Goal: Book appointment/travel/reservation

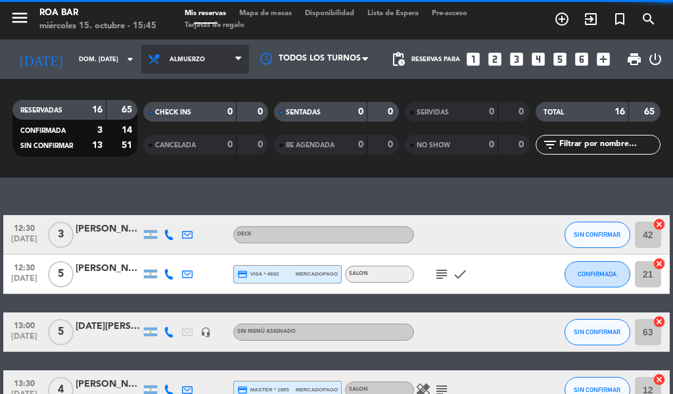
click at [180, 48] on span "Almuerzo" at bounding box center [195, 59] width 108 height 29
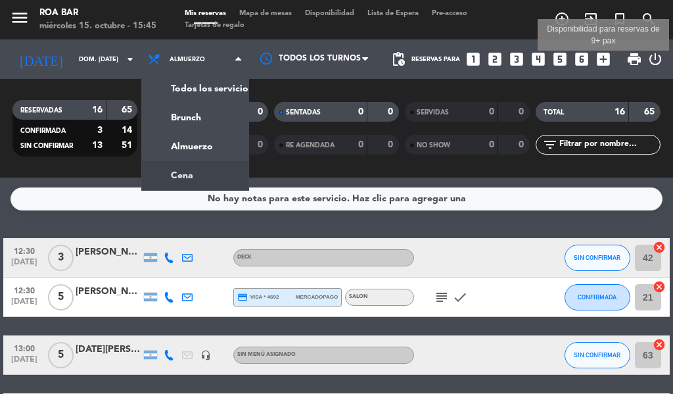
click at [610, 61] on icon "add_box" at bounding box center [603, 59] width 17 height 17
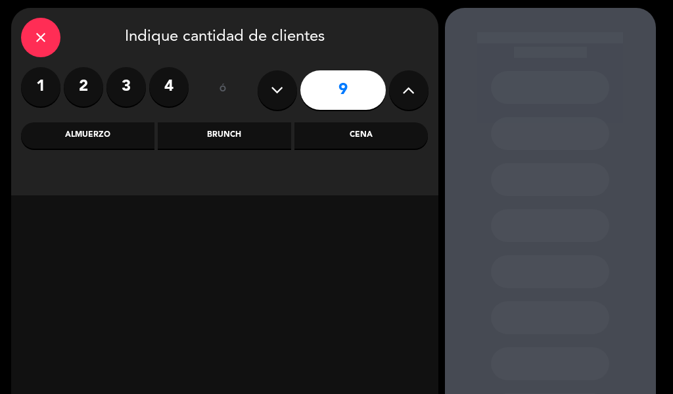
scroll to position [66, 0]
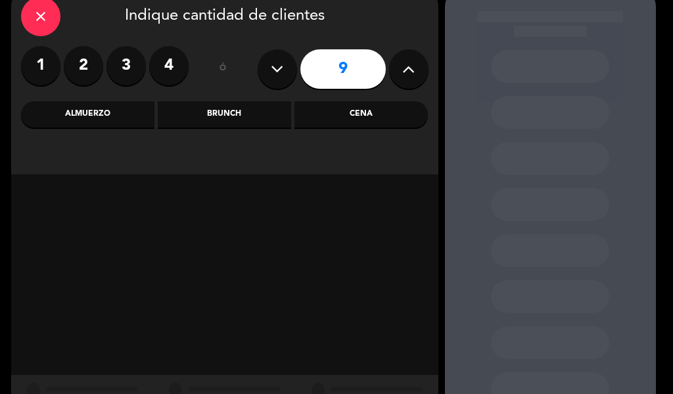
click at [363, 120] on div "Cena" at bounding box center [362, 114] width 134 height 26
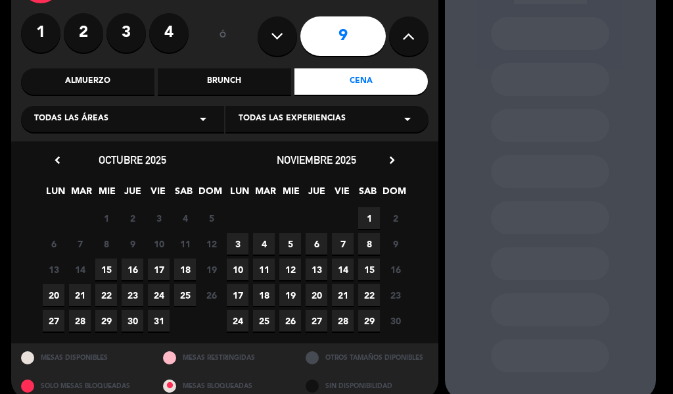
scroll to position [117, 0]
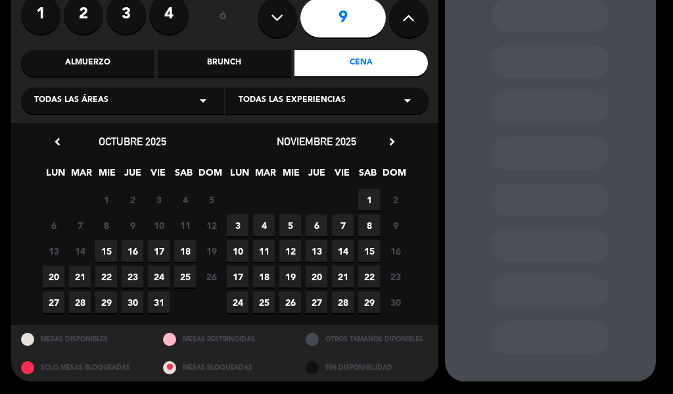
click at [101, 246] on span "15" at bounding box center [106, 251] width 22 height 22
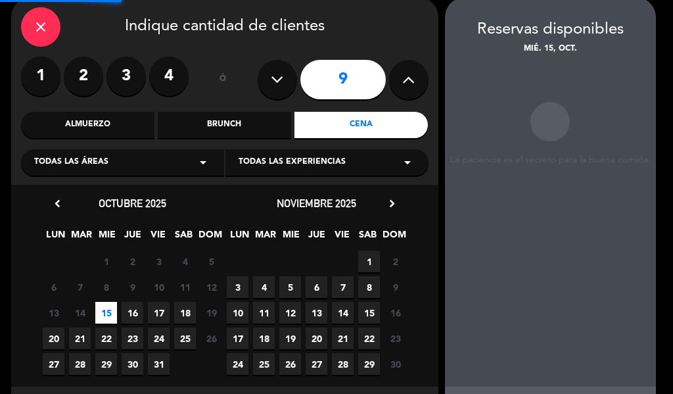
scroll to position [53, 0]
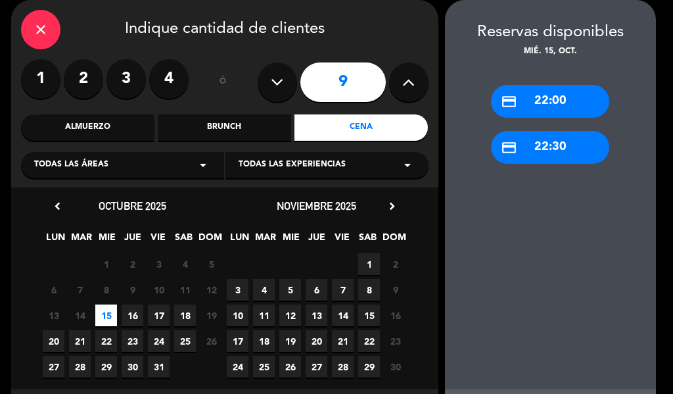
click at [132, 314] on span "16" at bounding box center [133, 316] width 22 height 22
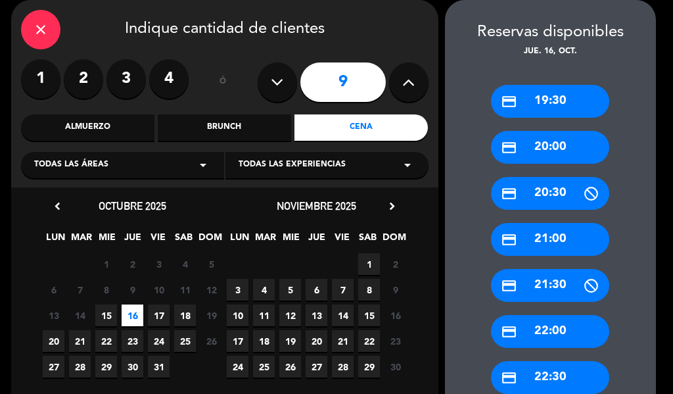
click at [560, 193] on div "credit_card 20:30" at bounding box center [550, 193] width 118 height 33
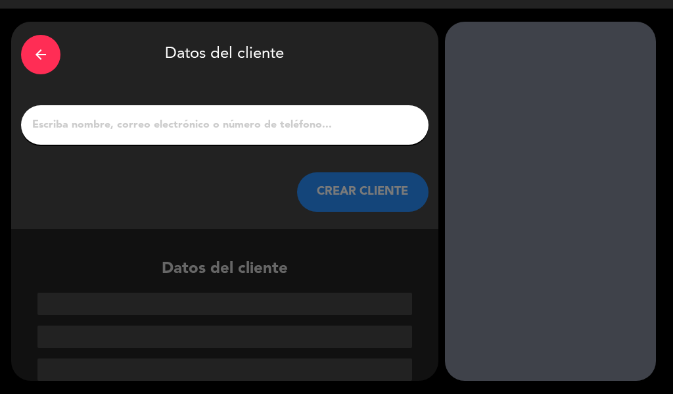
scroll to position [31, 0]
click at [235, 122] on input "1" at bounding box center [225, 125] width 388 height 18
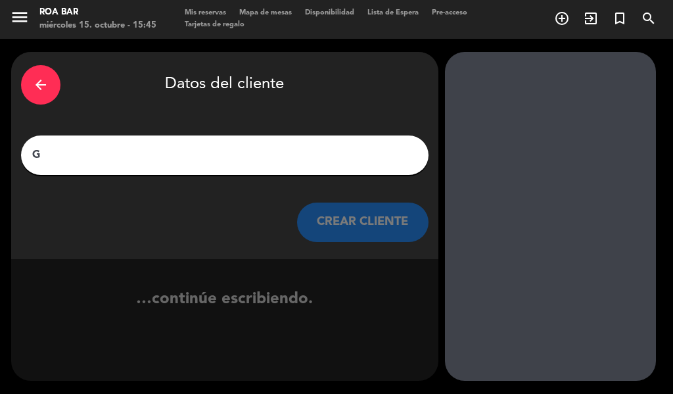
scroll to position [1, 0]
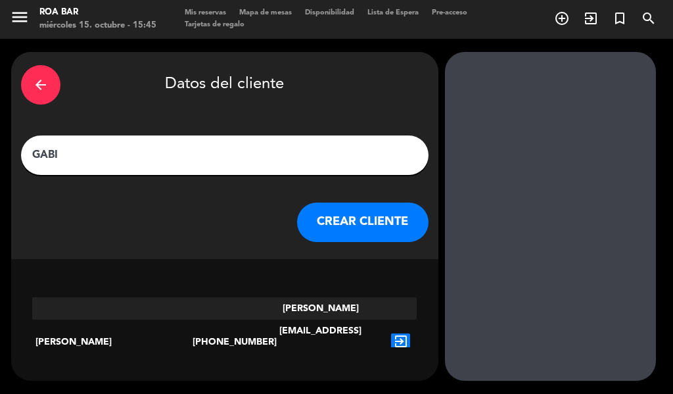
type input "GABI"
click at [383, 223] on button "CREAR CLIENTE" at bounding box center [363, 222] width 132 height 39
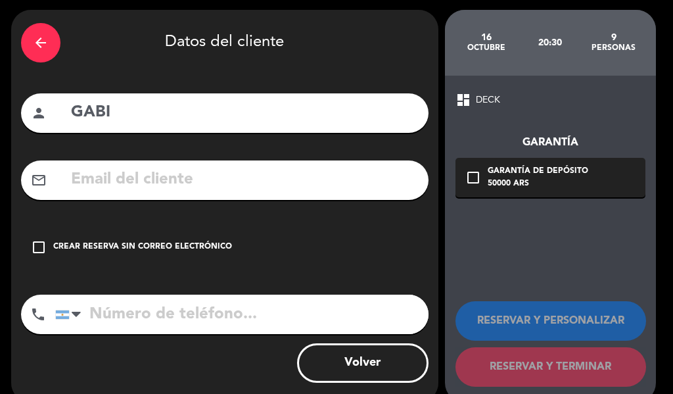
scroll to position [64, 0]
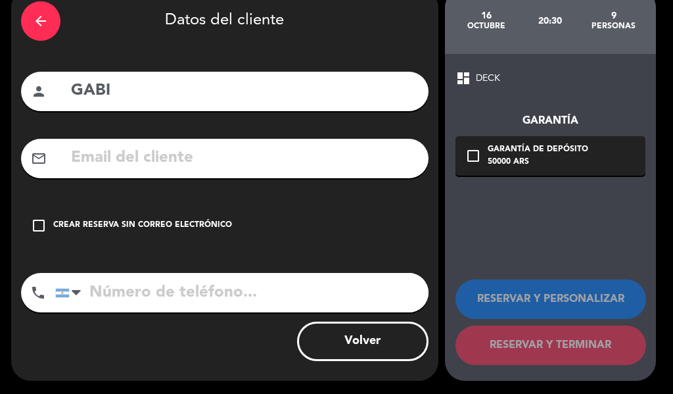
click at [472, 155] on icon "check_box_outline_blank" at bounding box center [474, 156] width 16 height 16
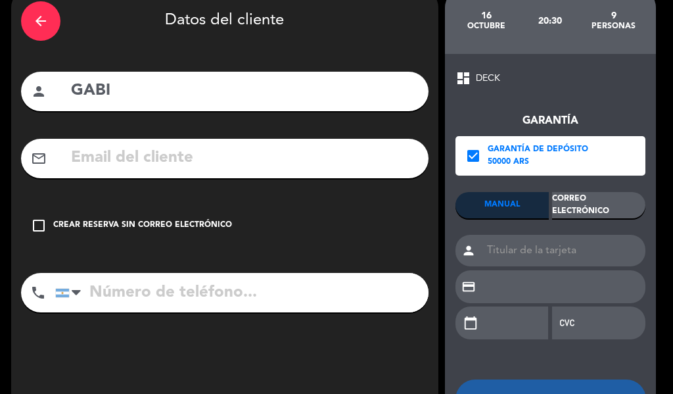
scroll to position [130, 0]
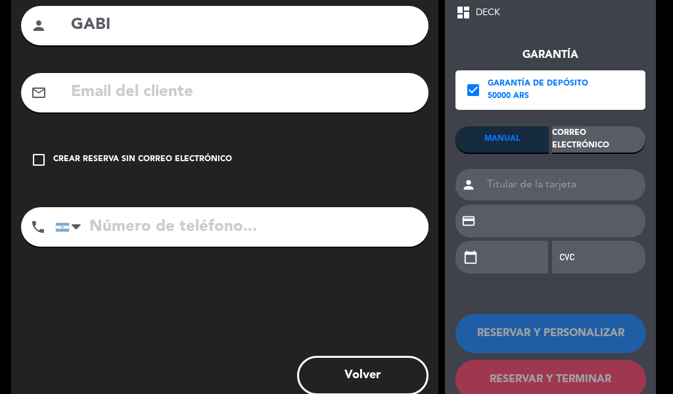
click at [502, 180] on input at bounding box center [564, 185] width 164 height 32
click at [389, 363] on button "Volver" at bounding box center [363, 375] width 132 height 39
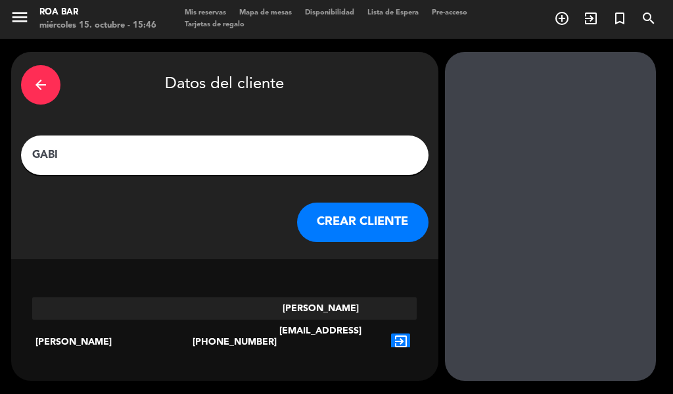
click at [60, 89] on div "arrow_back Datos del cliente" at bounding box center [225, 85] width 408 height 46
click at [34, 83] on icon "arrow_back" at bounding box center [41, 85] width 16 height 16
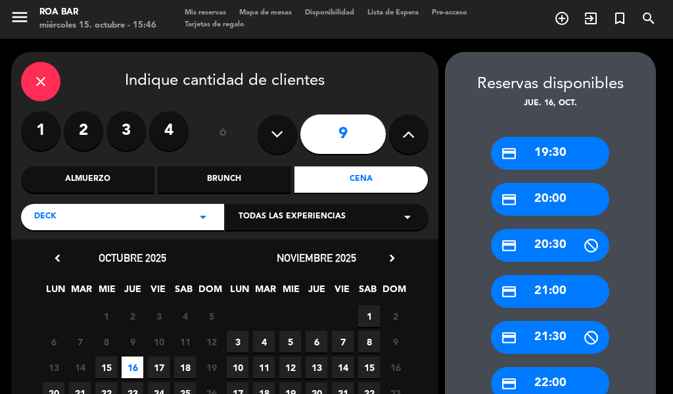
click at [42, 82] on icon "close" at bounding box center [41, 82] width 16 height 16
